Goal: Find specific page/section: Find specific page/section

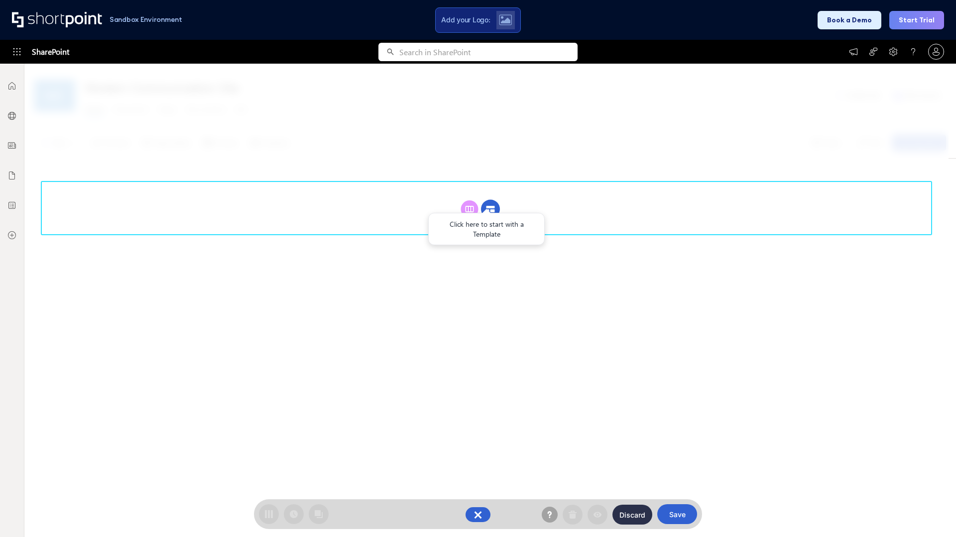
click at [490, 209] on circle at bounding box center [490, 209] width 19 height 19
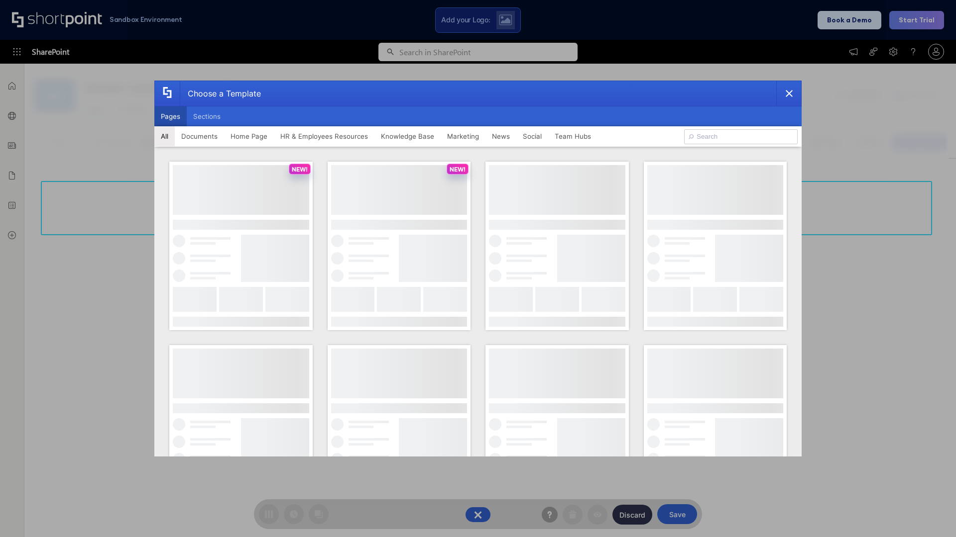
click at [170, 116] on button "Pages" at bounding box center [170, 117] width 32 height 20
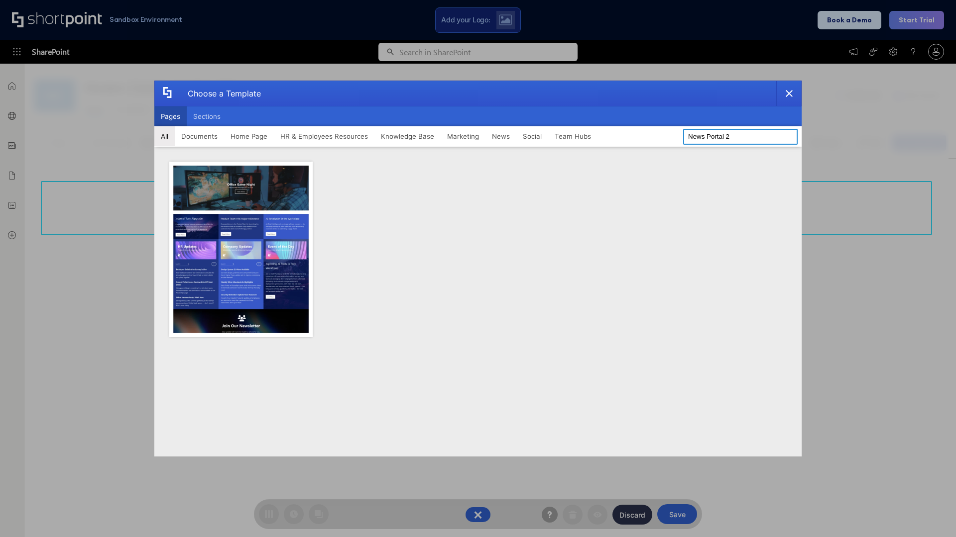
type input "News Portal 2"
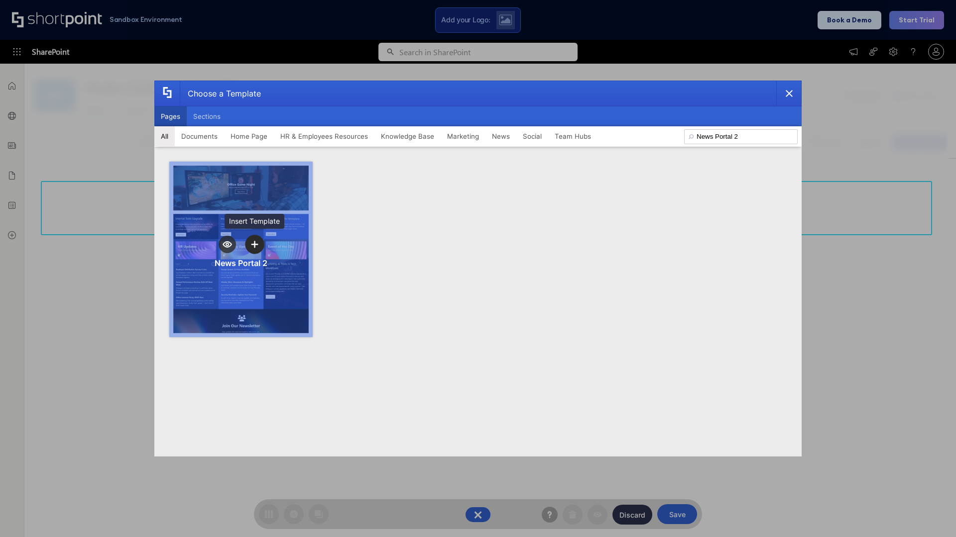
click at [254, 244] on icon "template selector" at bounding box center [254, 244] width 7 height 7
